Goal: Navigation & Orientation: Understand site structure

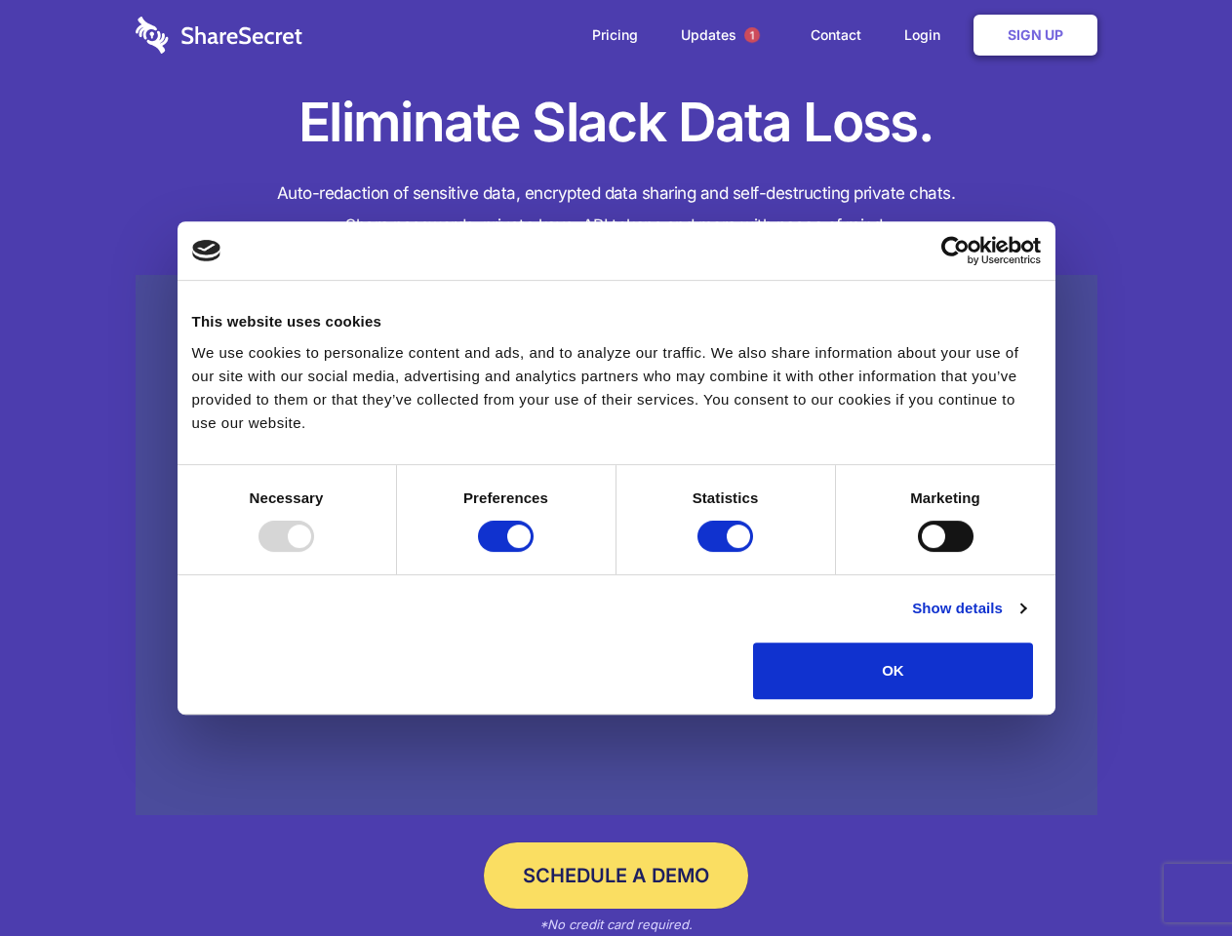
click at [314, 552] on div at bounding box center [286, 536] width 56 height 31
click at [534, 552] on input "Preferences" at bounding box center [506, 536] width 56 height 31
checkbox input "false"
click at [728, 552] on input "Statistics" at bounding box center [725, 536] width 56 height 31
checkbox input "false"
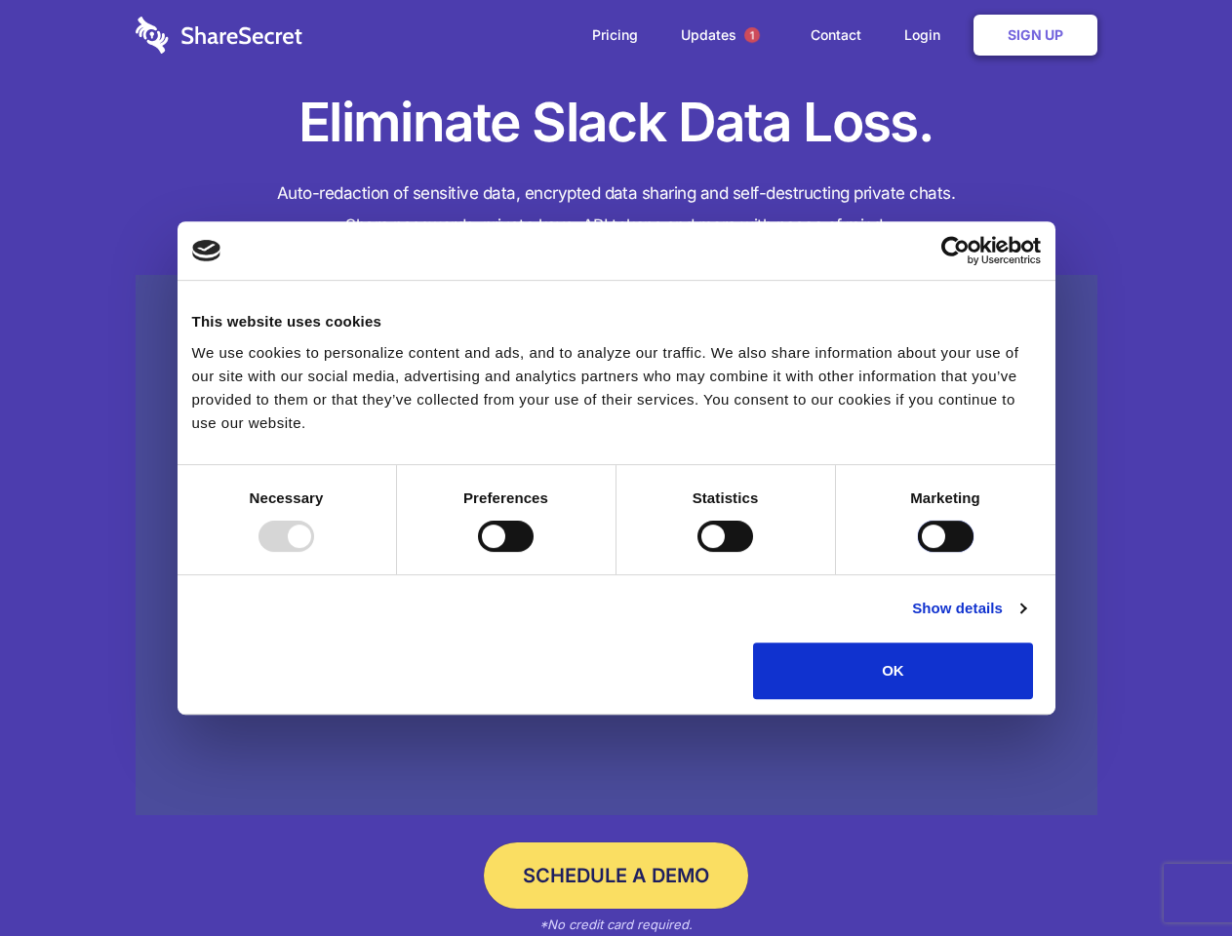
click at [918, 552] on input "Marketing" at bounding box center [946, 536] width 56 height 31
checkbox input "true"
